Goal: Find specific page/section: Find specific page/section

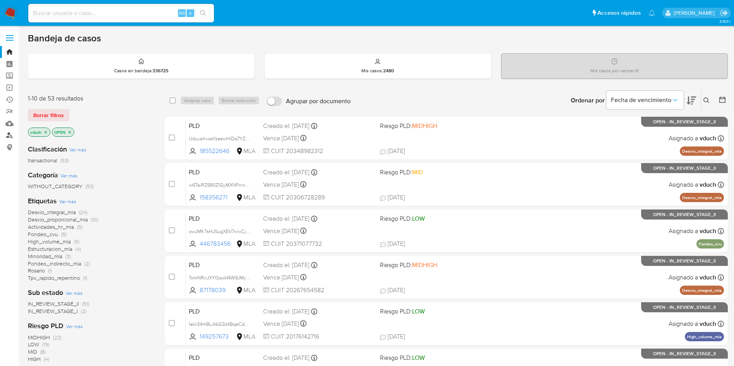
click at [12, 134] on link "Buscador de personas" at bounding box center [46, 136] width 92 height 12
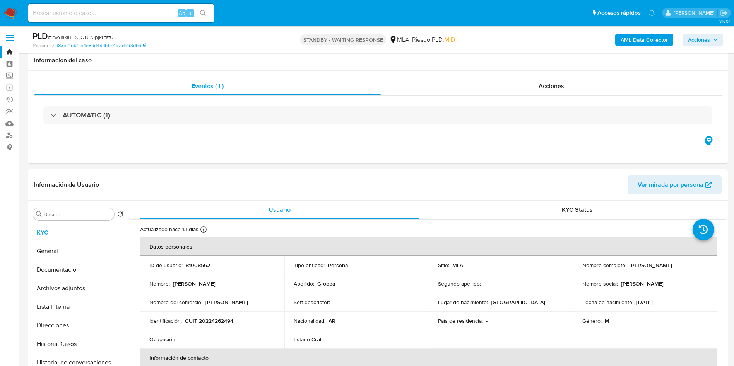
select select "10"
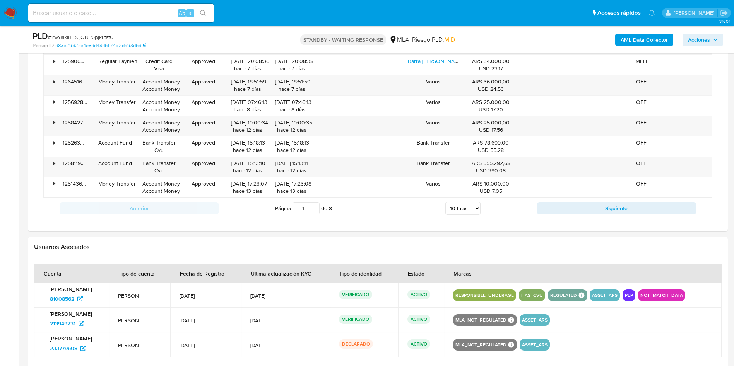
scroll to position [538, 0]
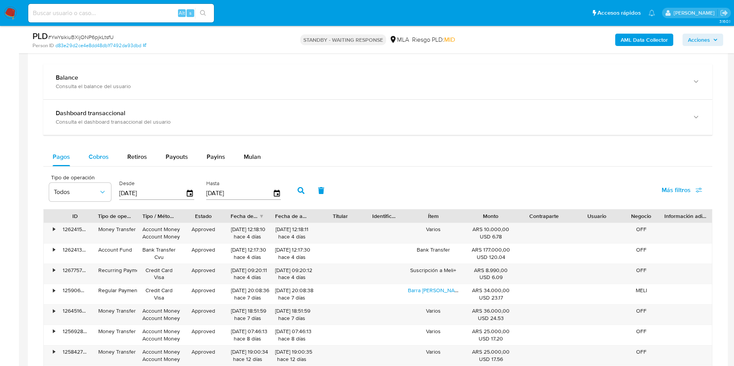
click at [90, 151] on div "Cobros" at bounding box center [99, 157] width 20 height 19
select select "10"
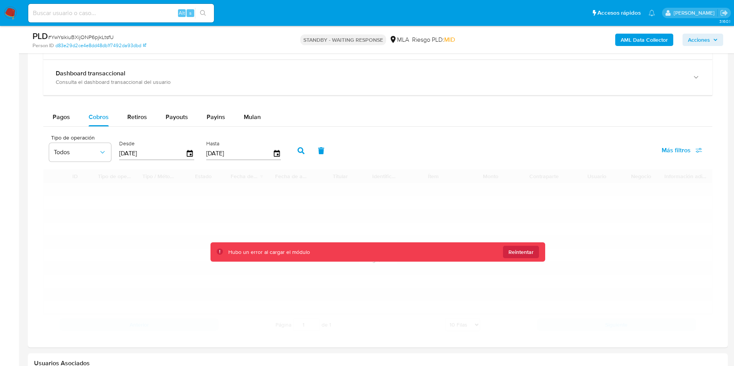
scroll to position [597, 0]
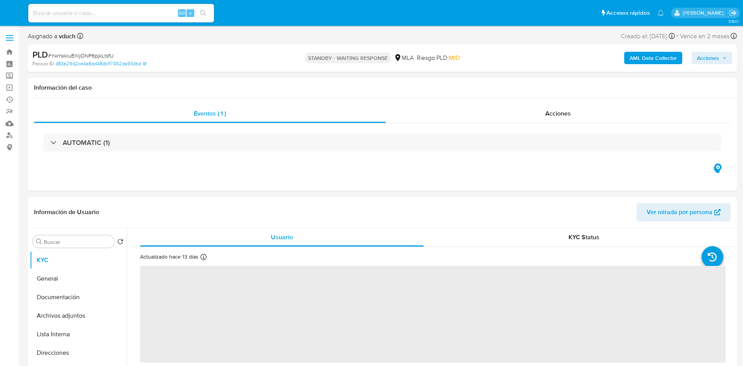
select select "10"
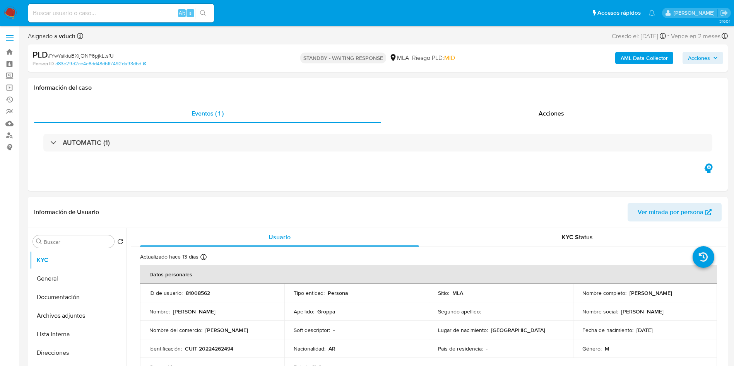
click at [137, 14] on input at bounding box center [121, 13] width 186 height 10
paste input "825210325"
type input "825210325"
click at [202, 9] on button "search-icon" at bounding box center [203, 13] width 16 height 11
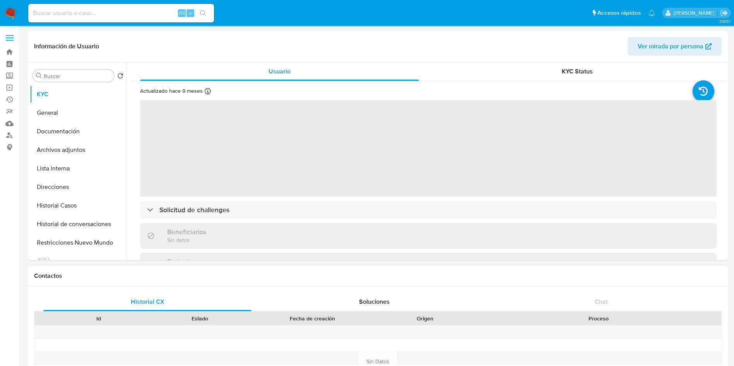
select select "10"
